Goal: Task Accomplishment & Management: Manage account settings

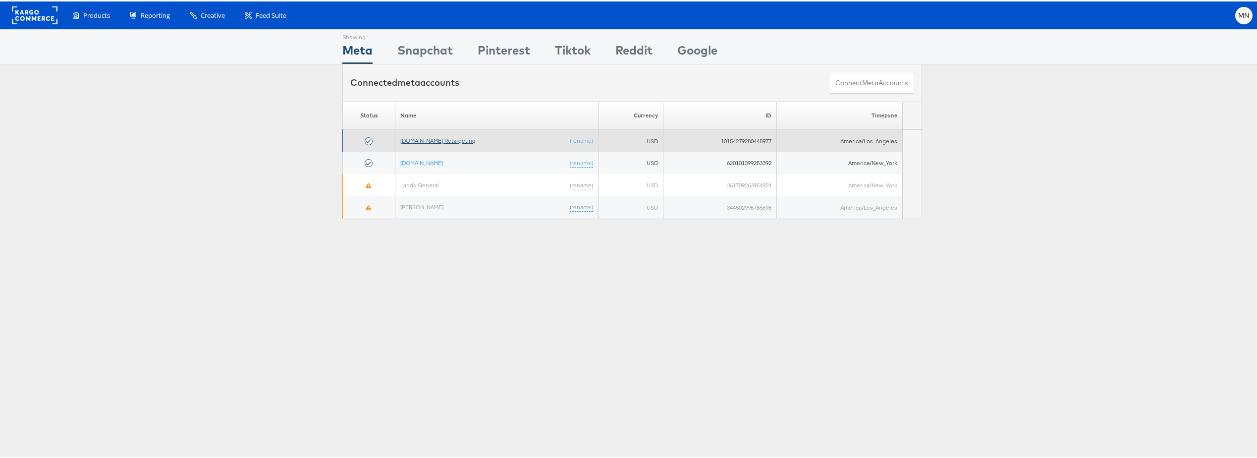
click at [450, 139] on link "[DOMAIN_NAME] Retargeting" at bounding box center [437, 138] width 75 height 7
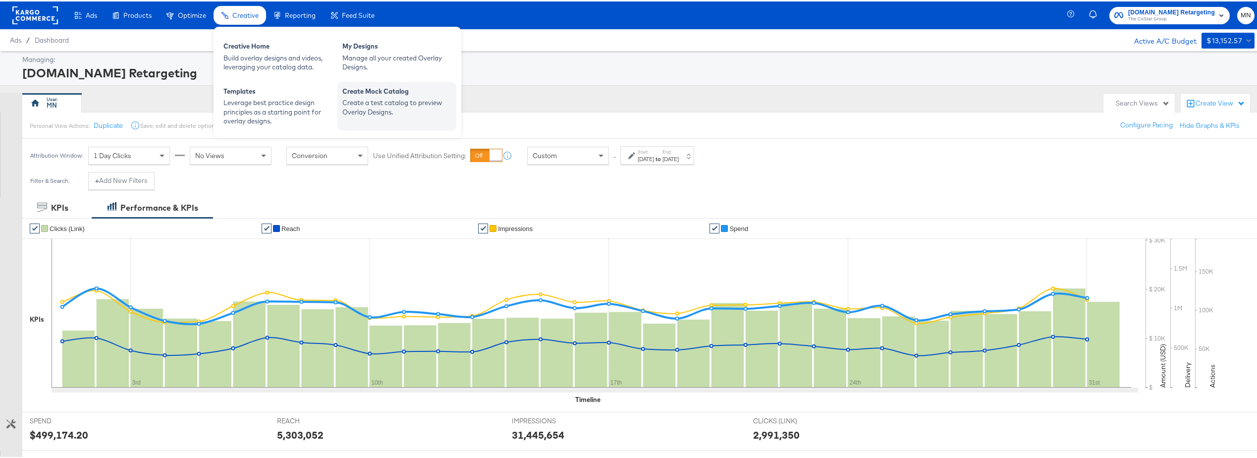
click at [377, 89] on div "Create Mock Catalog" at bounding box center [396, 91] width 109 height 12
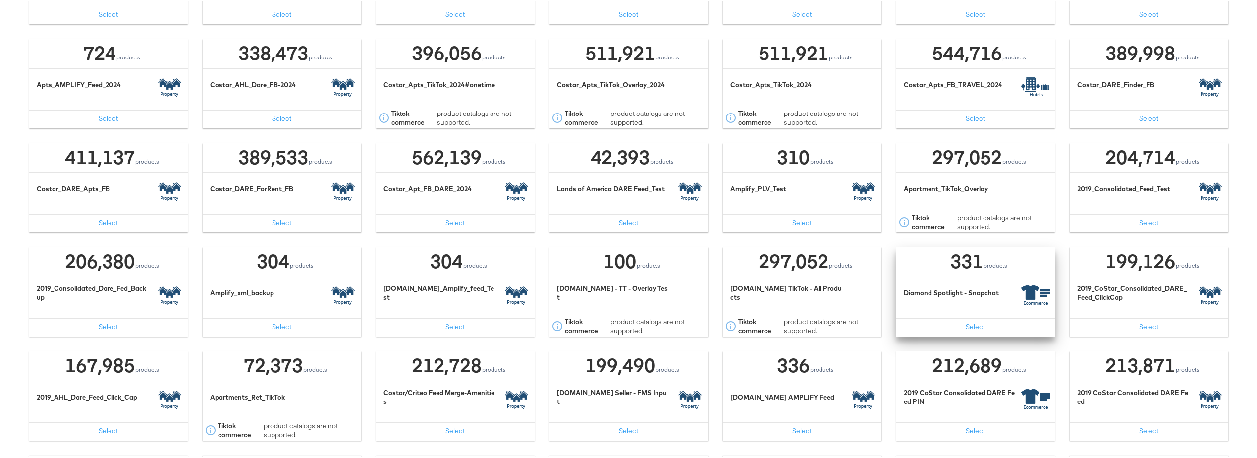
scroll to position [446, 0]
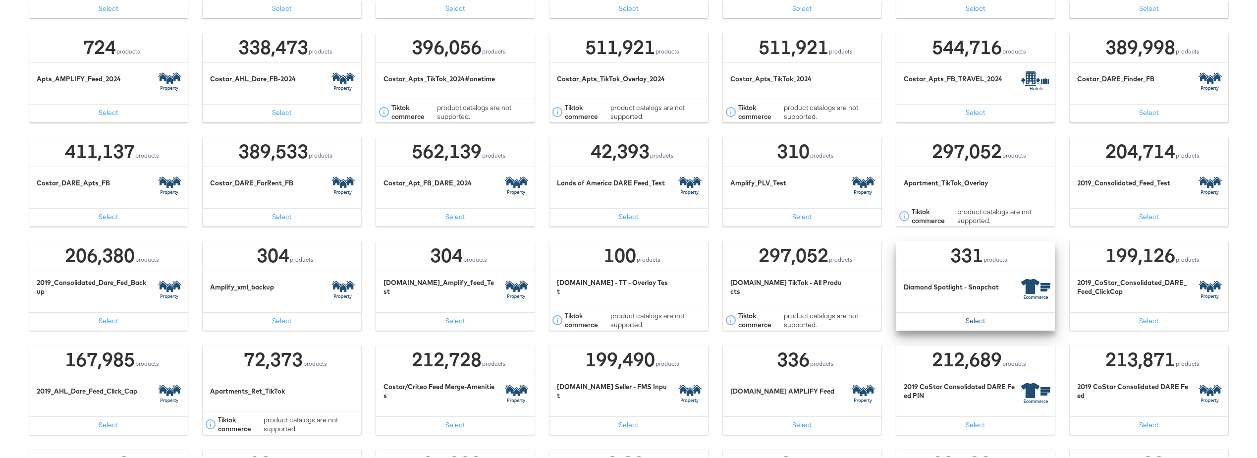
click at [965, 320] on button "Select" at bounding box center [976, 320] width 159 height 18
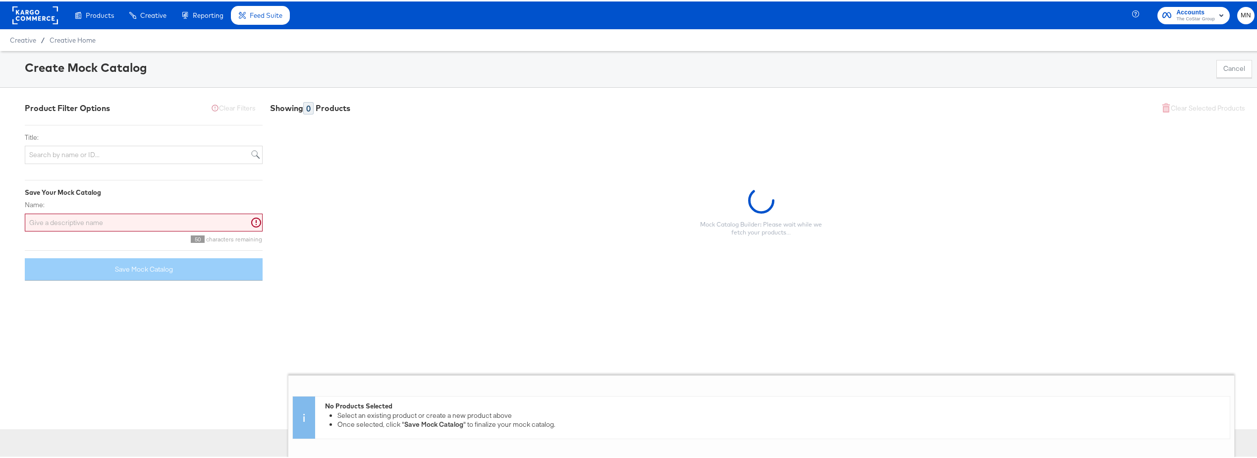
scroll to position [0, 0]
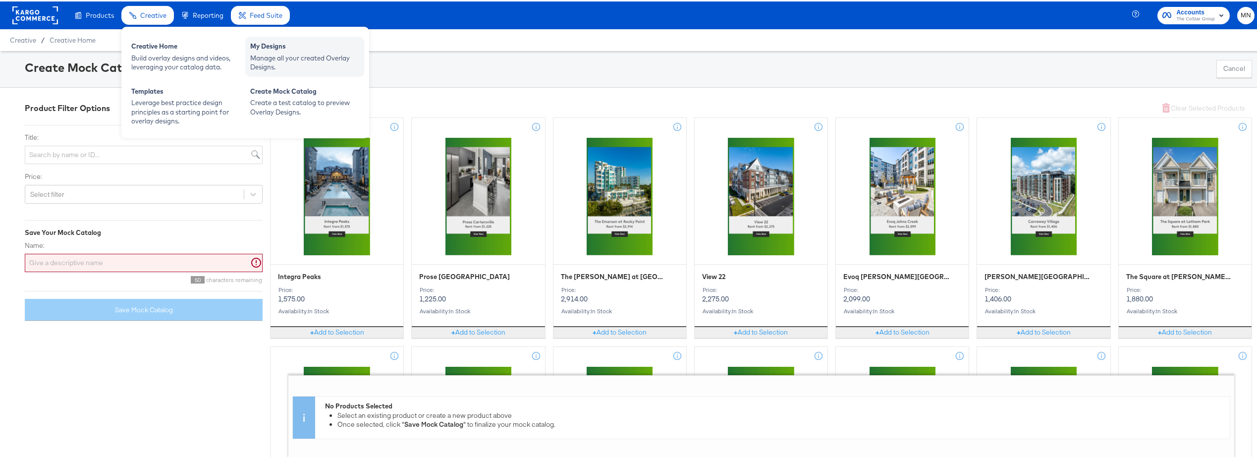
click at [250, 58] on div "Manage all your created Overlay Designs." at bounding box center [304, 61] width 109 height 18
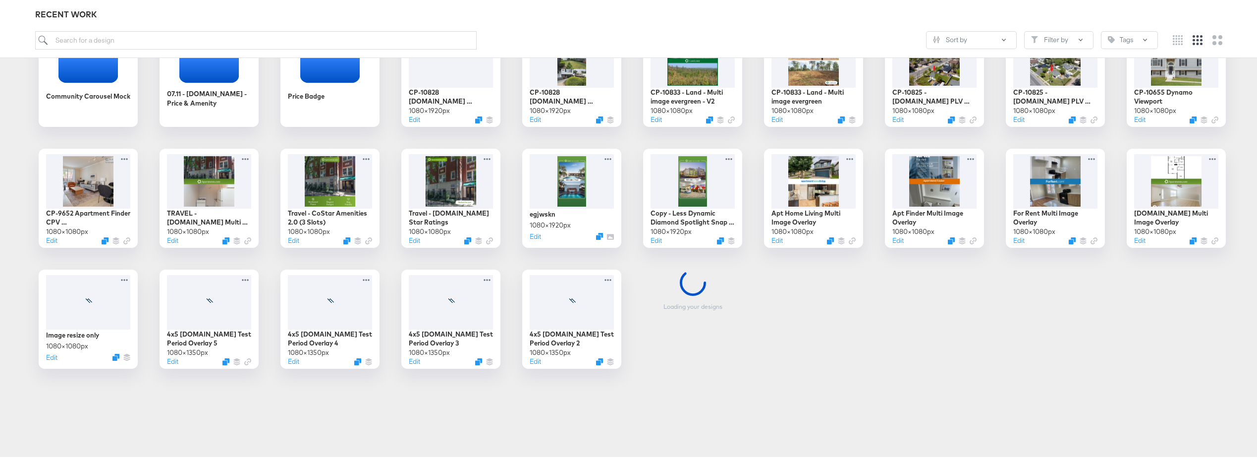
scroll to position [198, 0]
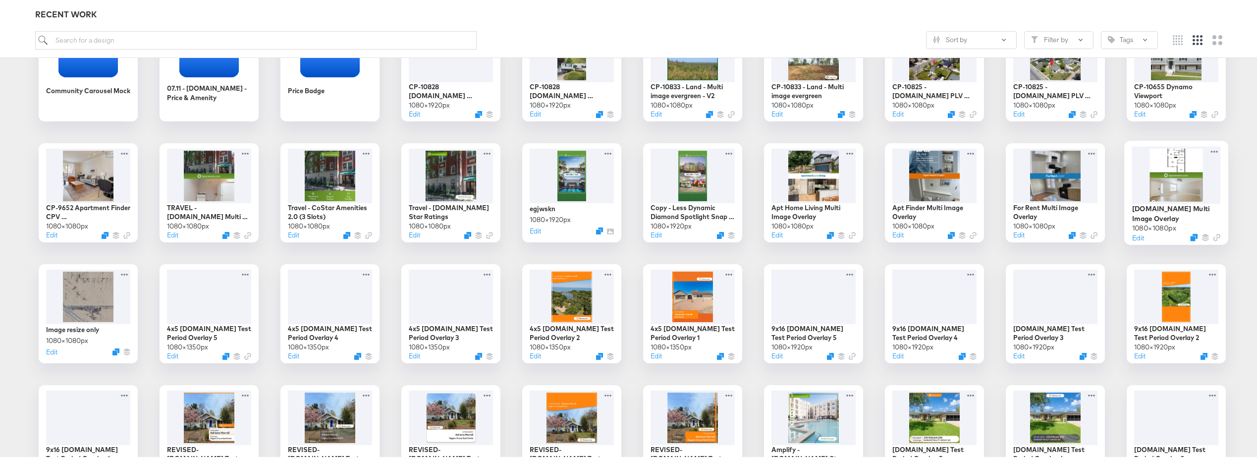
click at [1166, 193] on div at bounding box center [1176, 173] width 89 height 57
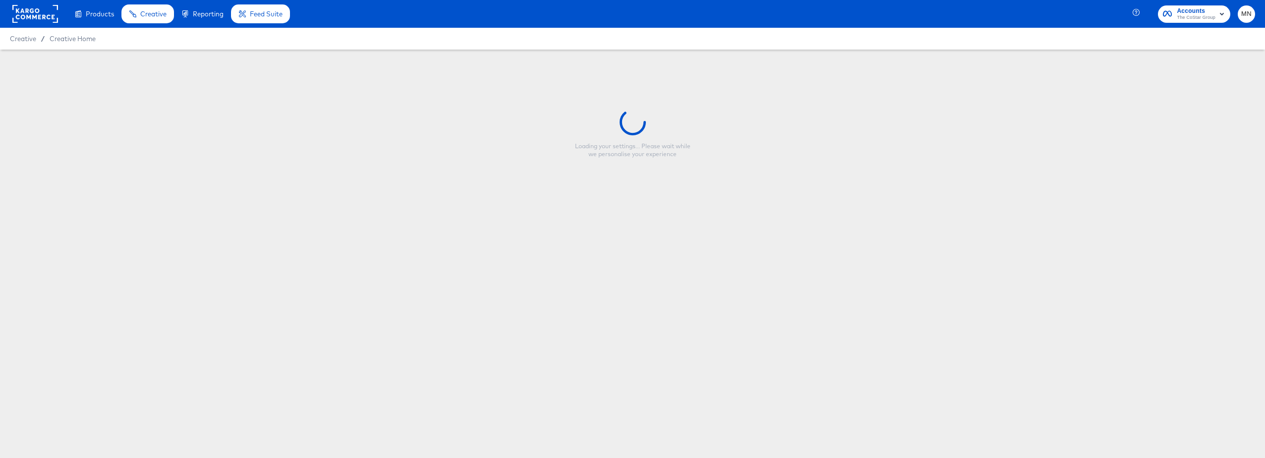
type input "Apartments.com Multi Image Overlay"
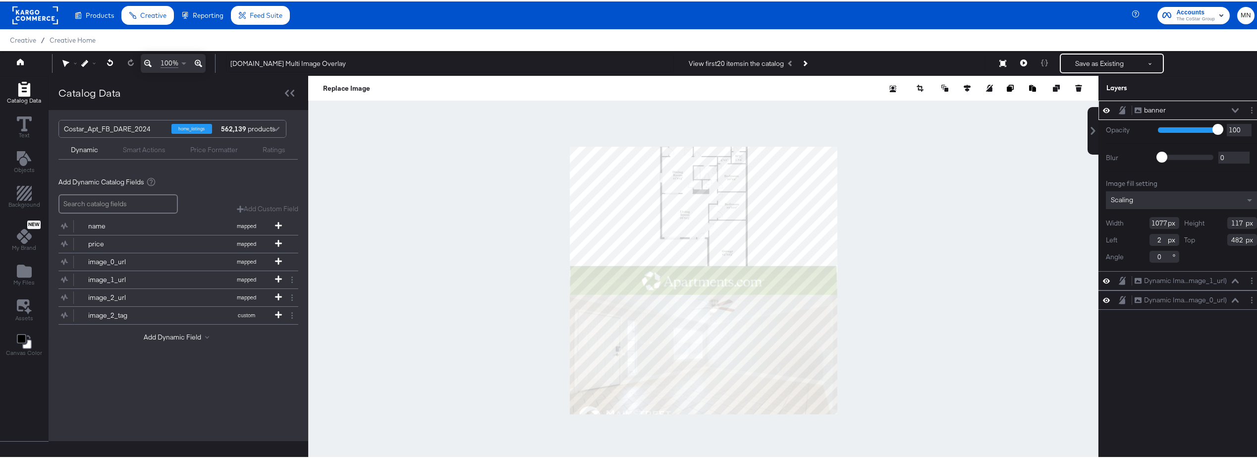
click at [23, 15] on rect at bounding box center [35, 14] width 46 height 18
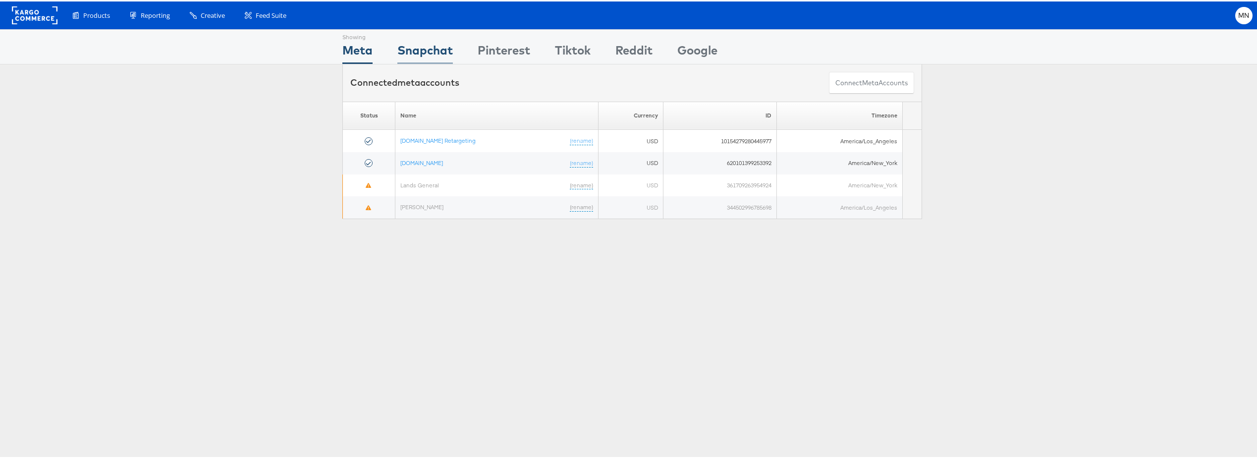
click at [425, 52] on div "Snapchat" at bounding box center [425, 51] width 56 height 22
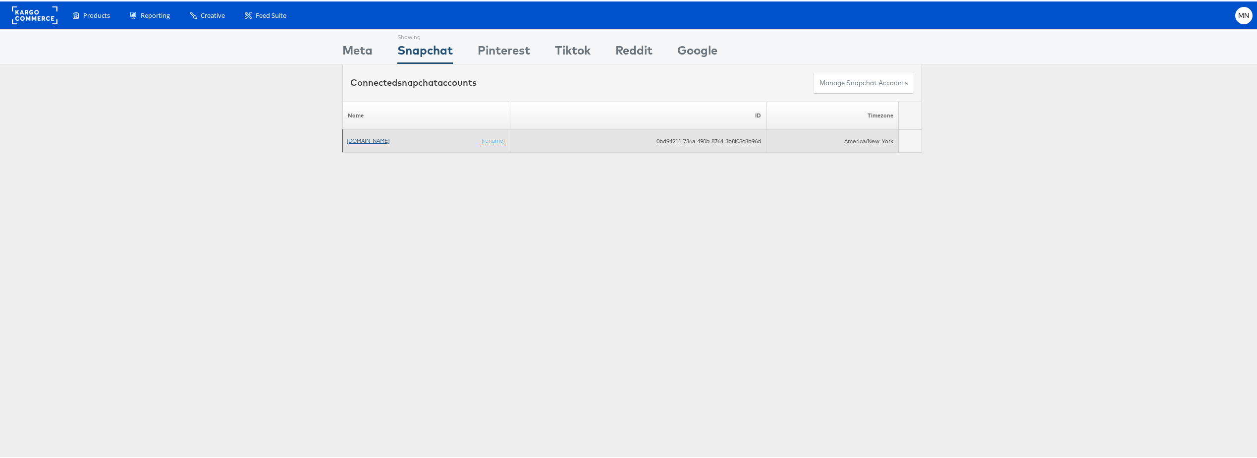
click at [348, 139] on link "[DOMAIN_NAME]" at bounding box center [368, 138] width 43 height 7
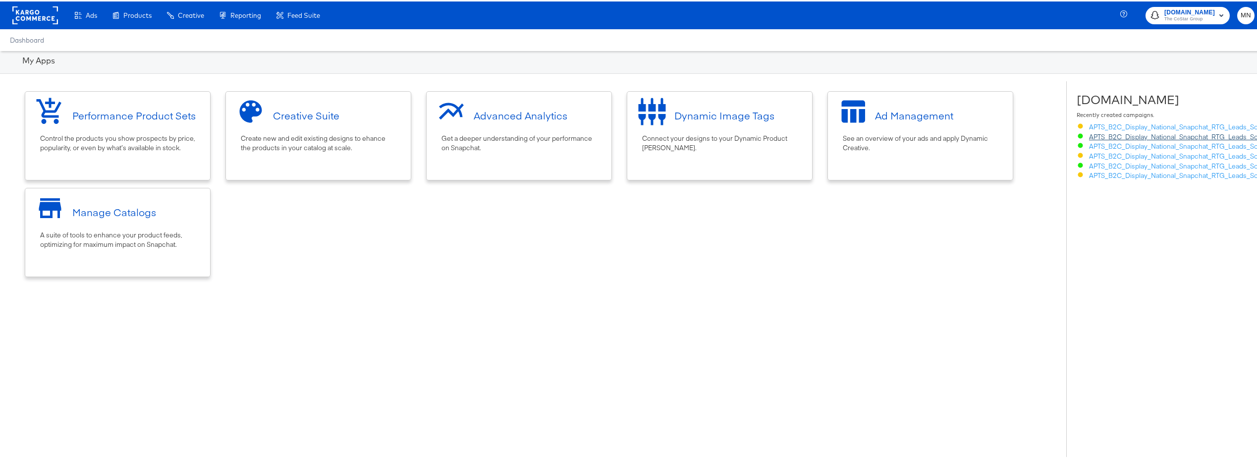
click at [1098, 135] on link "APTS_B2C_Display_National_Snapchat_RTG_Leads_SocialDis_alwayson_DiamondSpotligh…" at bounding box center [1232, 135] width 287 height 9
